Goal: Obtain resource: Obtain resource

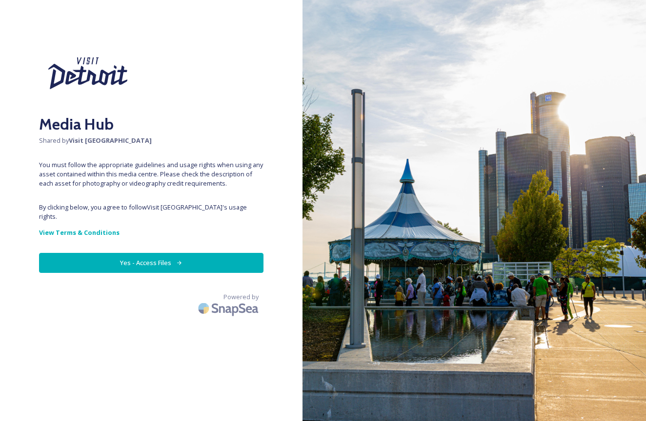
click at [176, 256] on button "Yes - Access Files" at bounding box center [151, 263] width 224 height 20
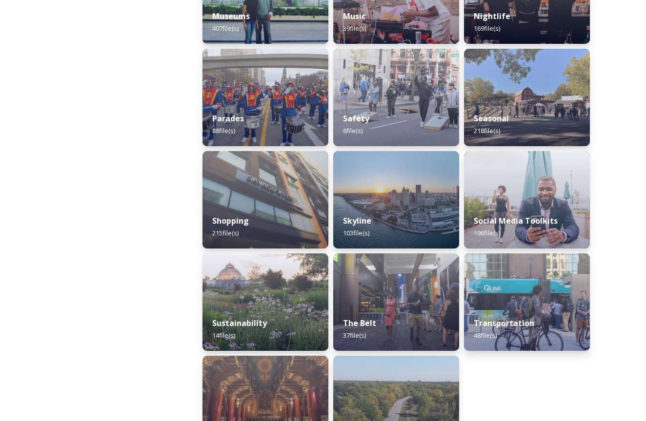
scroll to position [814, 0]
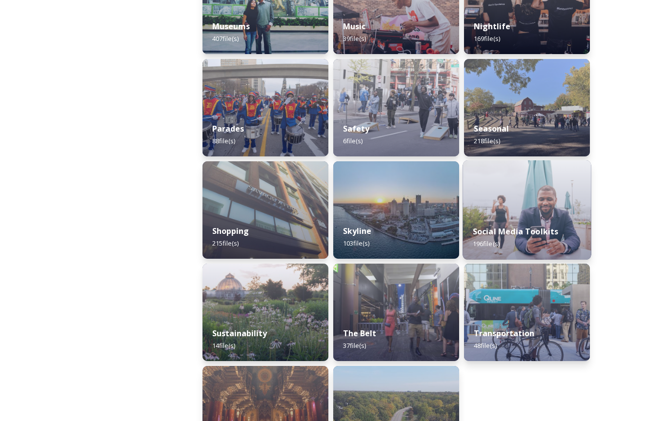
click at [546, 218] on div "Social Media Toolkits 196 file(s)" at bounding box center [526, 238] width 128 height 44
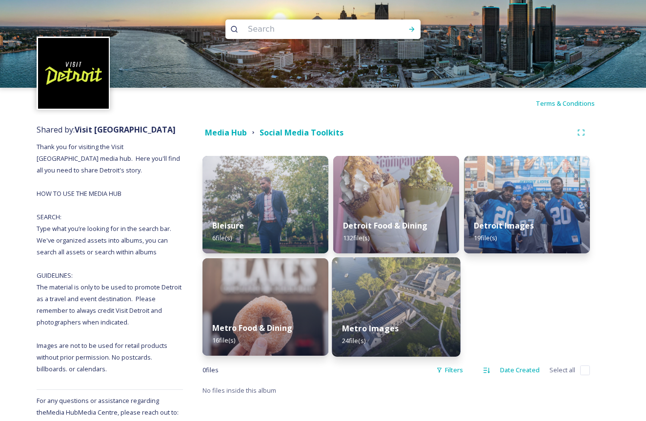
click at [439, 290] on img at bounding box center [396, 306] width 128 height 99
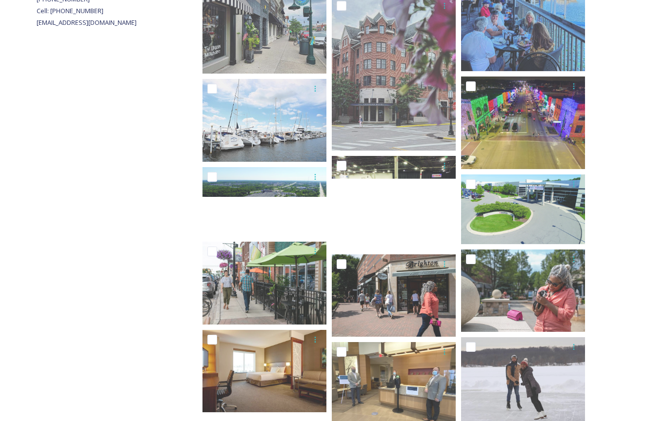
scroll to position [454, 0]
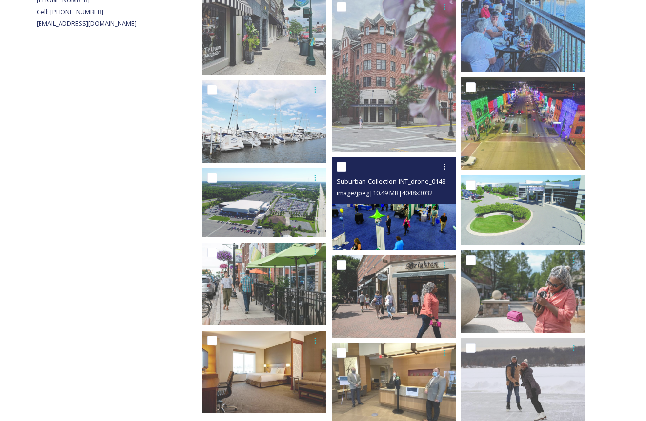
click at [418, 211] on img at bounding box center [394, 203] width 124 height 93
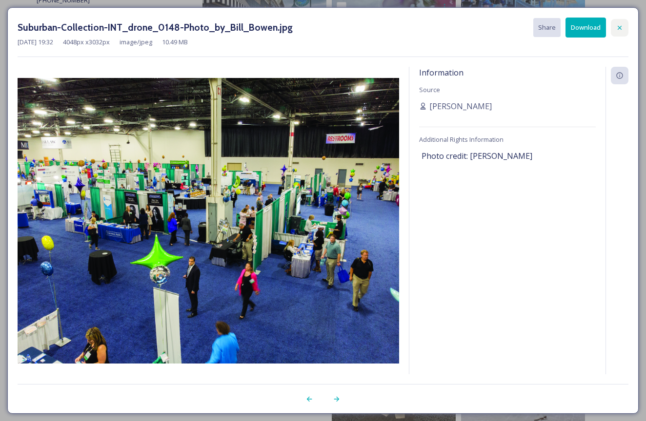
click at [622, 20] on div at bounding box center [619, 28] width 18 height 18
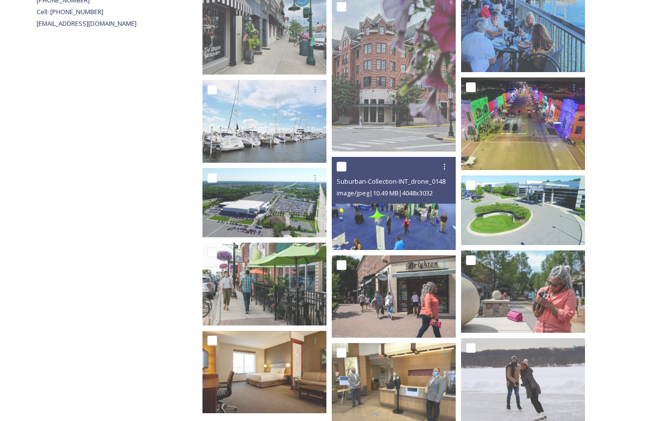
click at [600, 148] on div "Media Hub Social Media Toolkits Metro Images 24 file s Filters Date Created Sel…" at bounding box center [396, 104] width 426 height 878
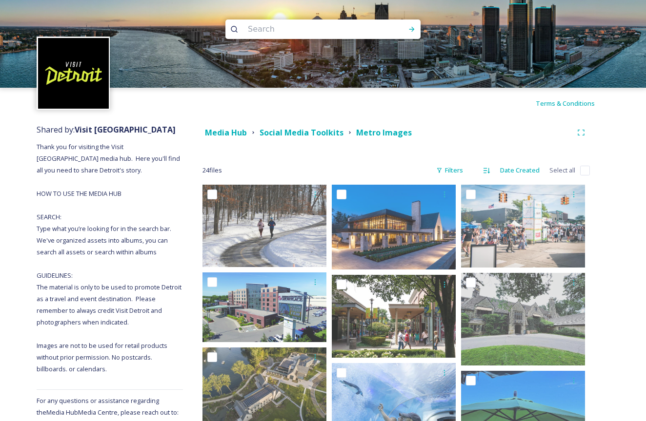
scroll to position [0, 0]
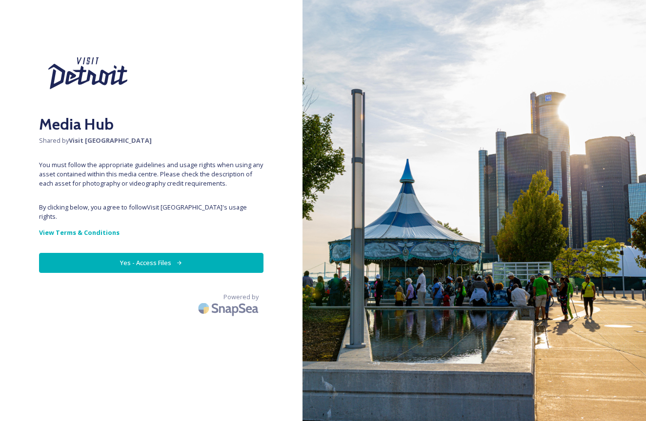
click at [194, 253] on button "Yes - Access Files" at bounding box center [151, 263] width 224 height 20
